Goal: Obtain resource: Obtain resource

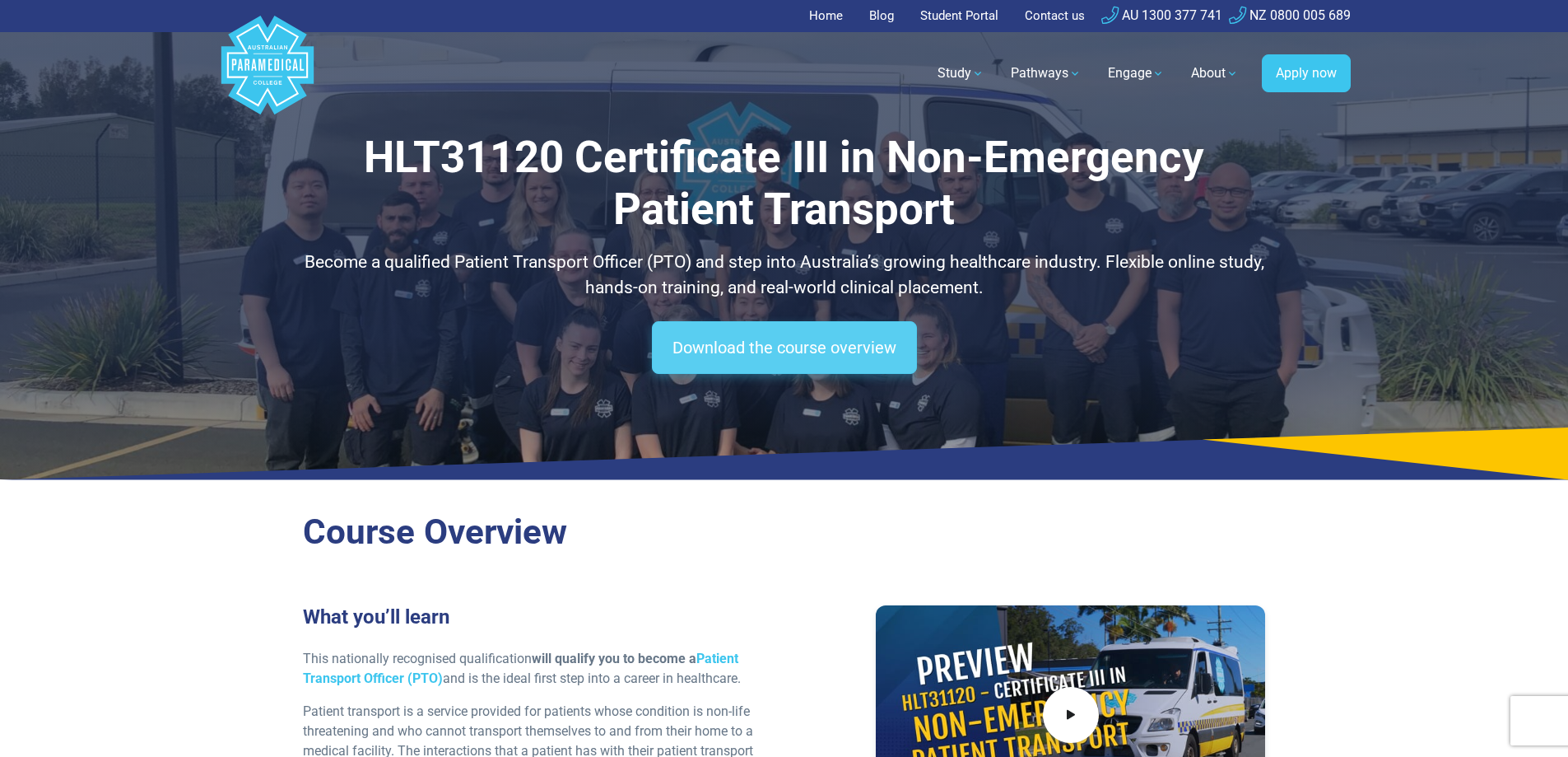
click at [757, 354] on link "Download the course overview" at bounding box center [784, 347] width 265 height 52
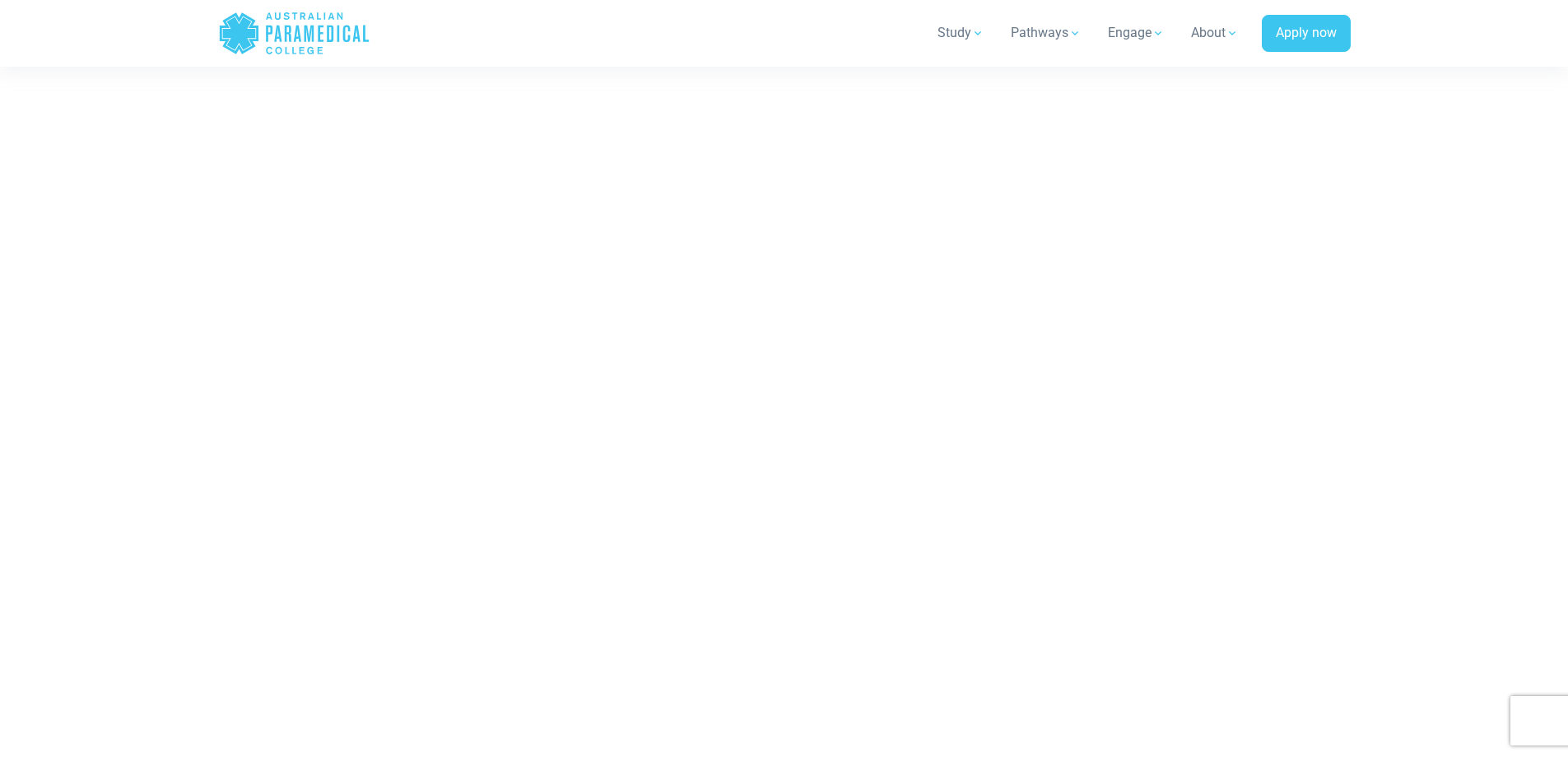
scroll to position [7642, 0]
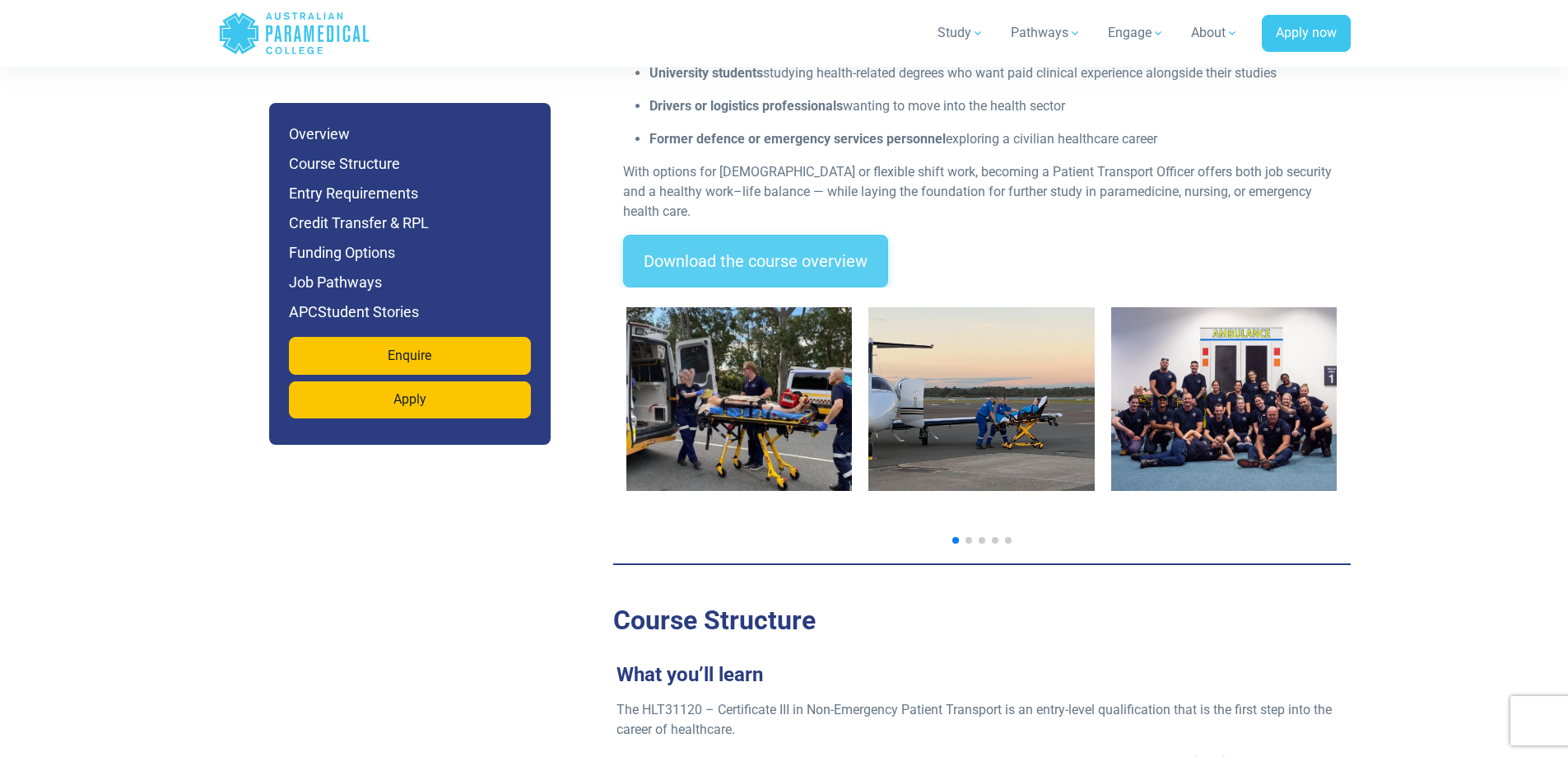
click at [738, 234] on link "Download the course overview" at bounding box center [755, 260] width 265 height 52
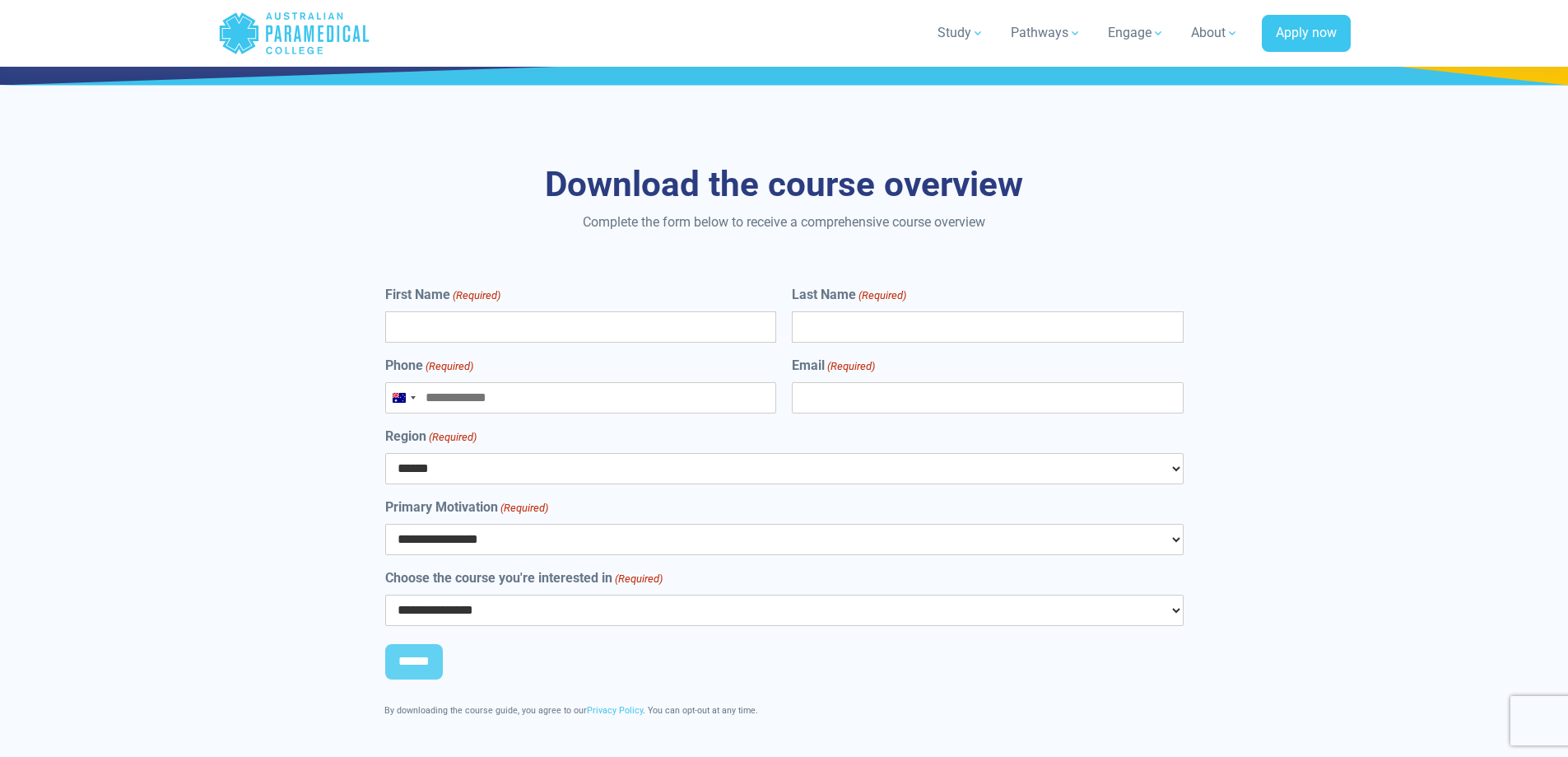
scroll to position [7395, 0]
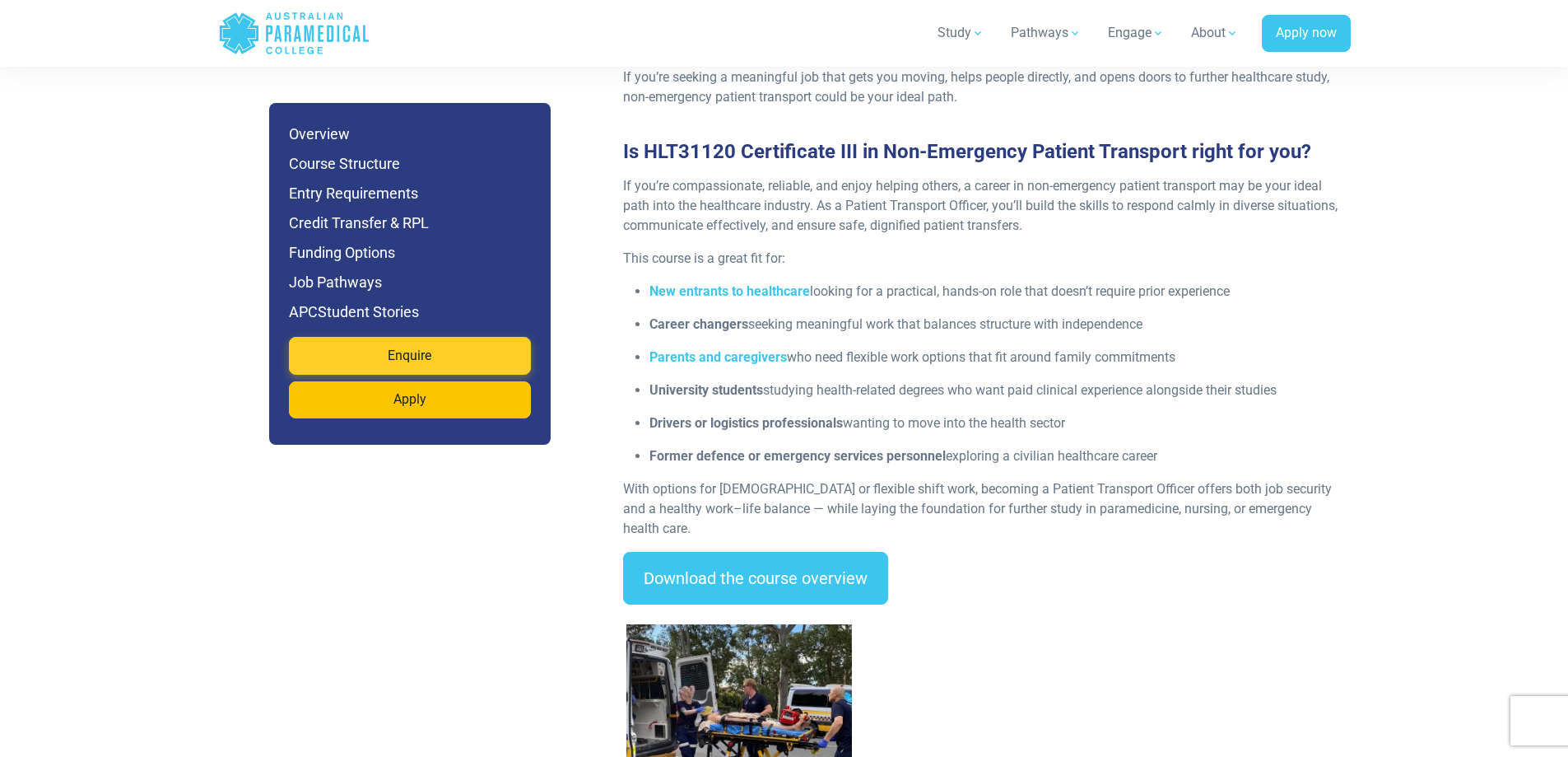
scroll to position [2470, 0]
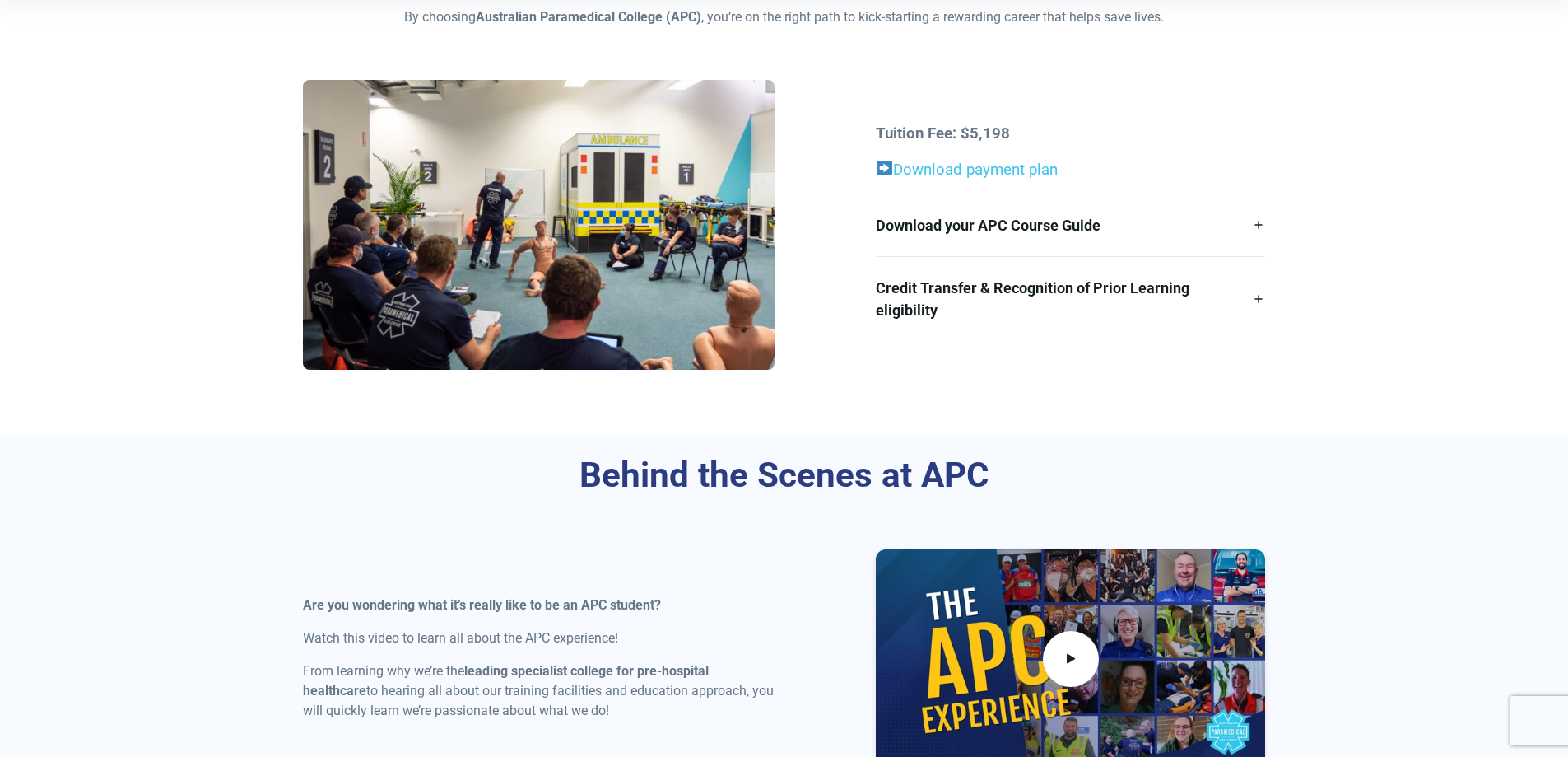
scroll to position [411, 0]
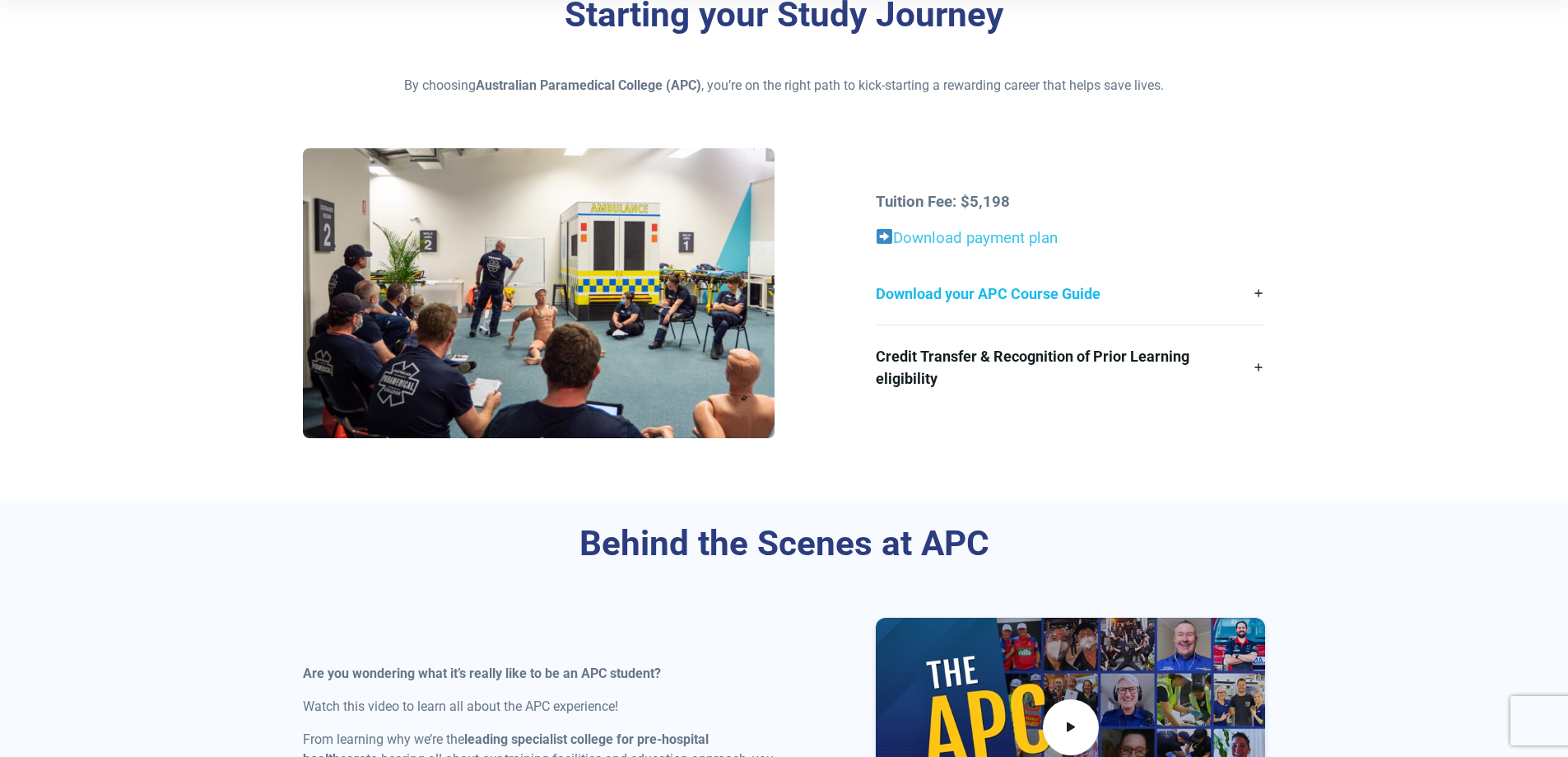
click at [977, 295] on link "Download your APC Course Guide" at bounding box center [1070, 293] width 390 height 61
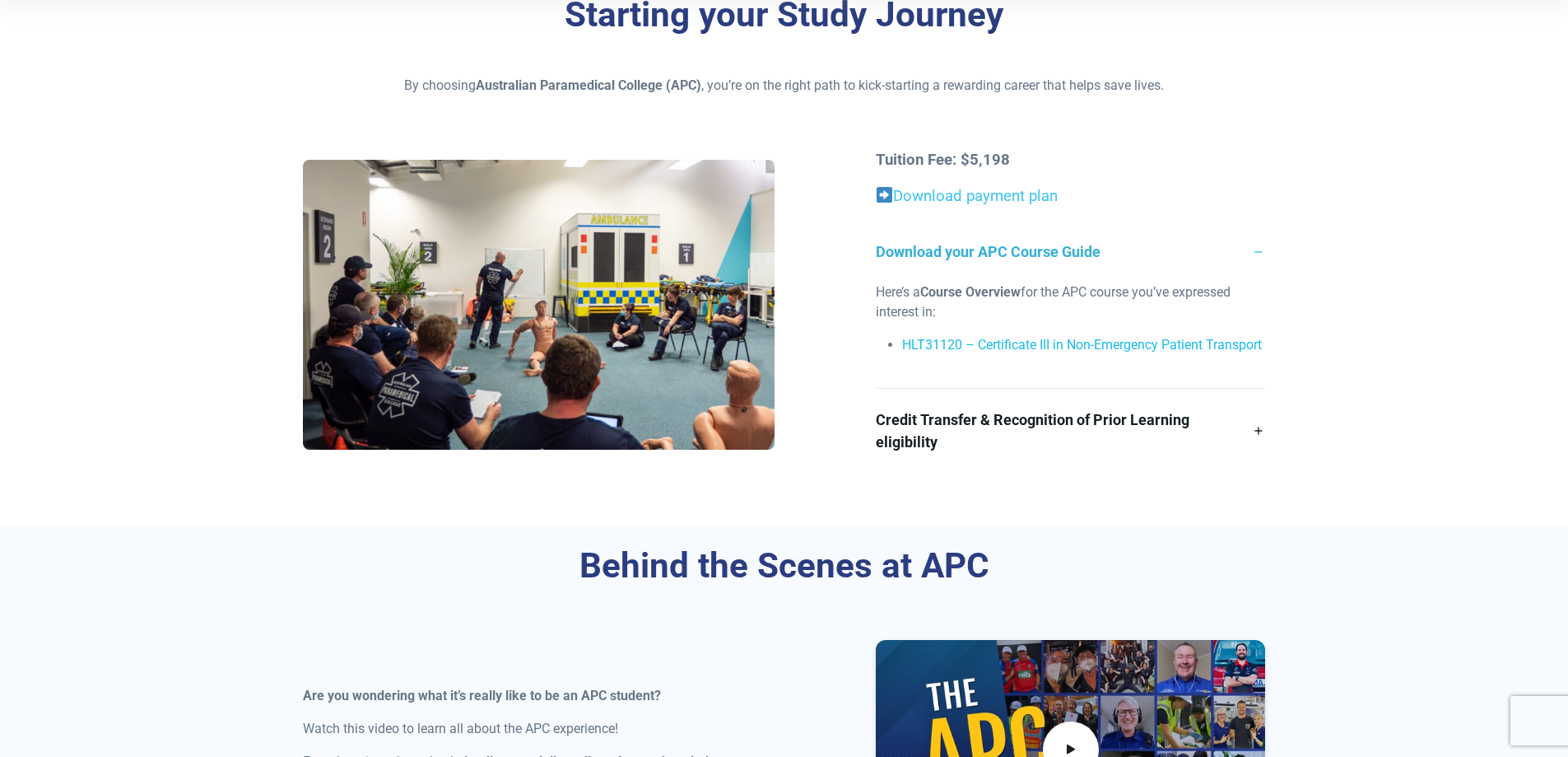
click at [1030, 342] on link "HLT31120 – Certificate III in Non-Emergency Patient Transport" at bounding box center [1081, 344] width 360 height 16
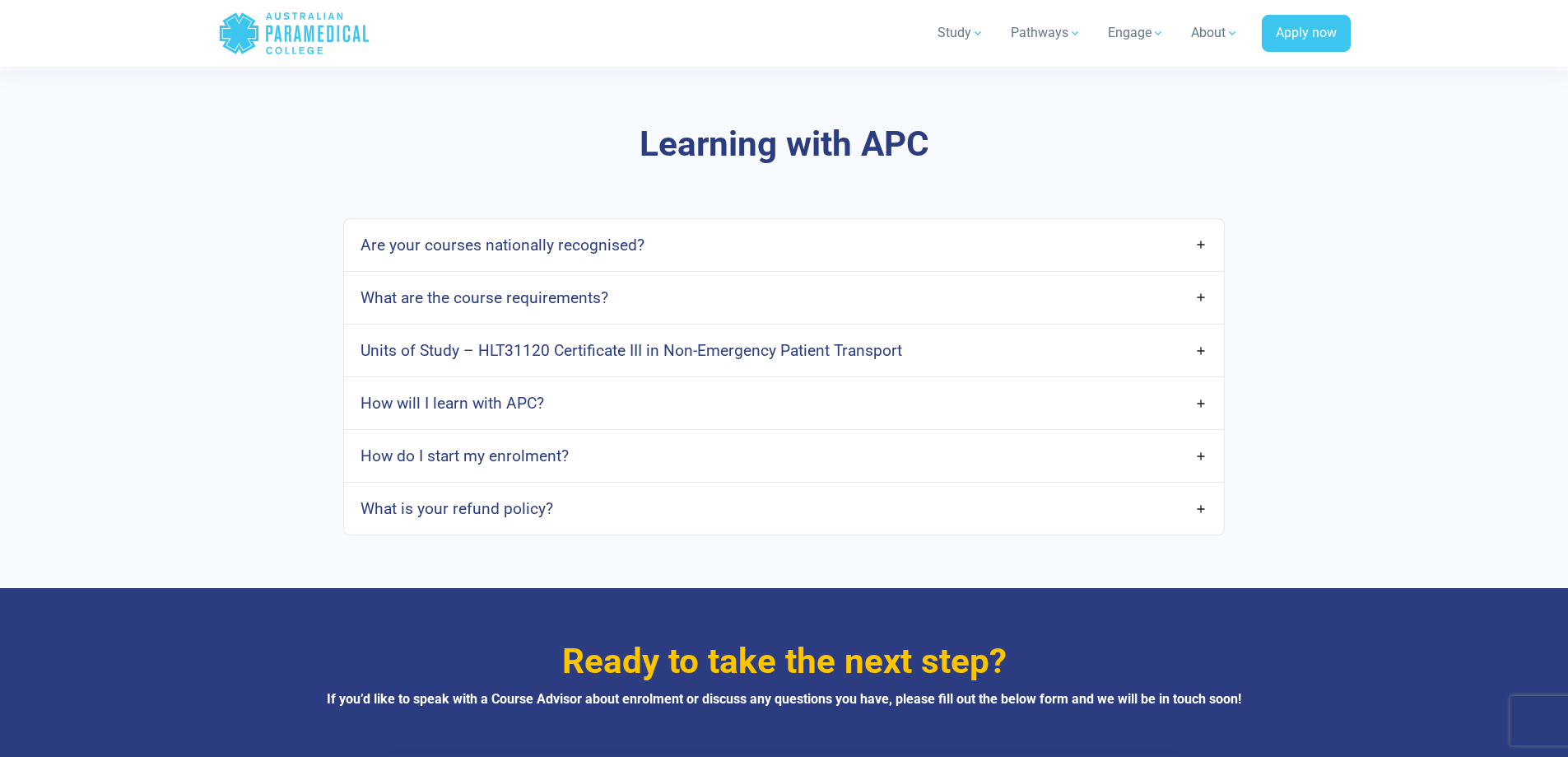
scroll to position [4281, 0]
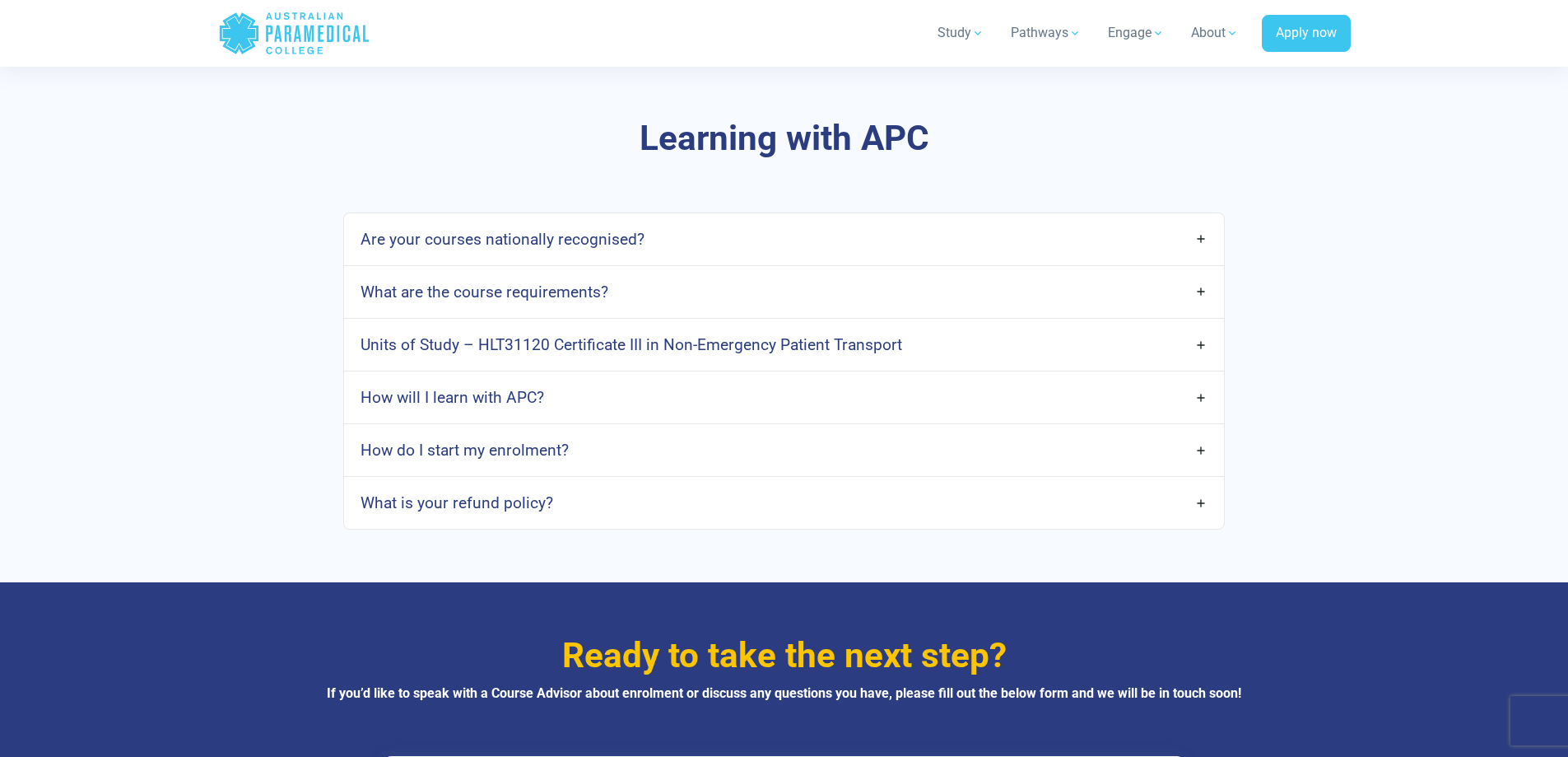
click at [494, 241] on h4 "Are your courses nationally recognised?" at bounding box center [502, 238] width 284 height 19
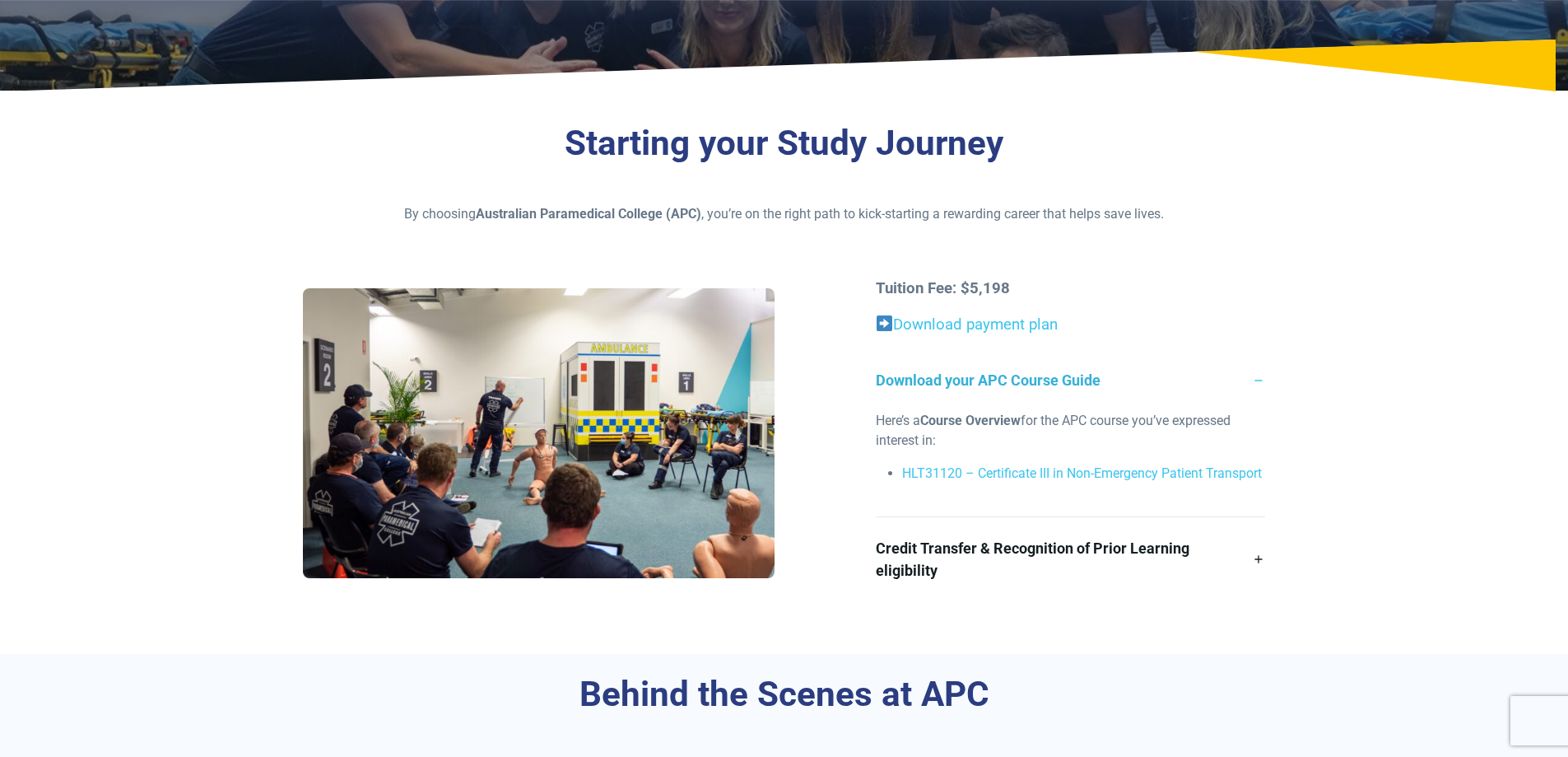
scroll to position [0, 0]
